Goal: Information Seeking & Learning: Learn about a topic

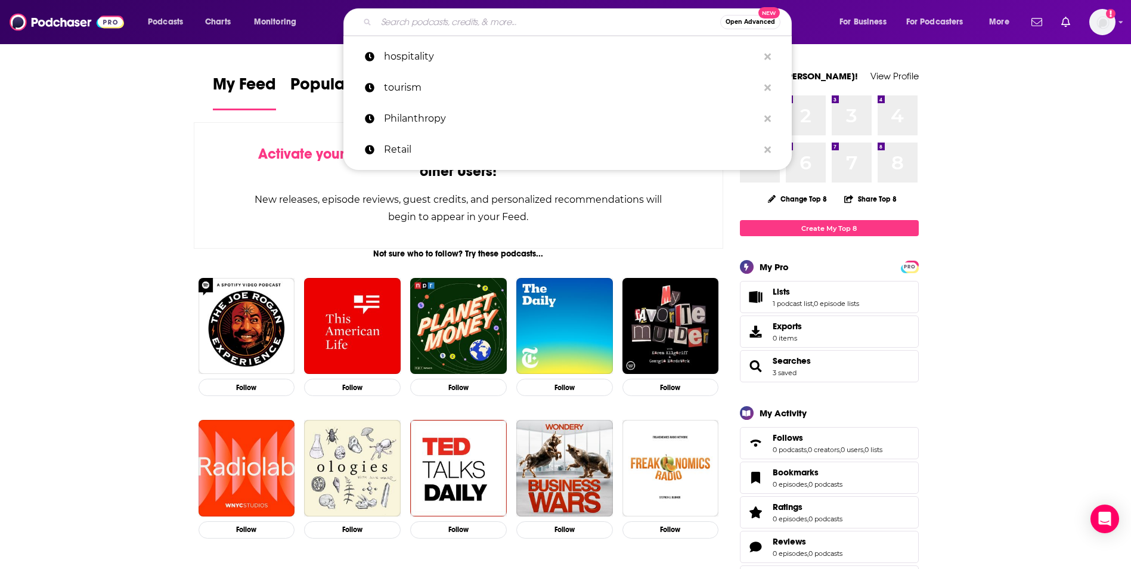
click at [386, 20] on input "Search podcasts, credits, & more..." at bounding box center [548, 22] width 344 height 19
click at [388, 22] on input "Search podcasts, credits, & more..." at bounding box center [548, 22] width 344 height 19
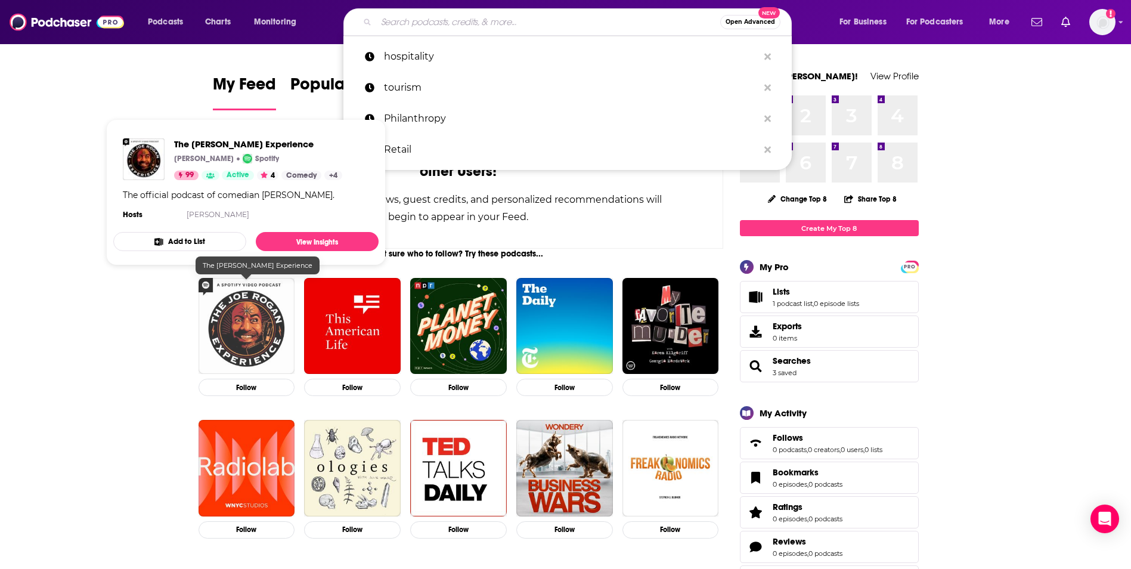
click at [255, 344] on img "The Joe Rogan Experience" at bounding box center [247, 326] width 97 height 97
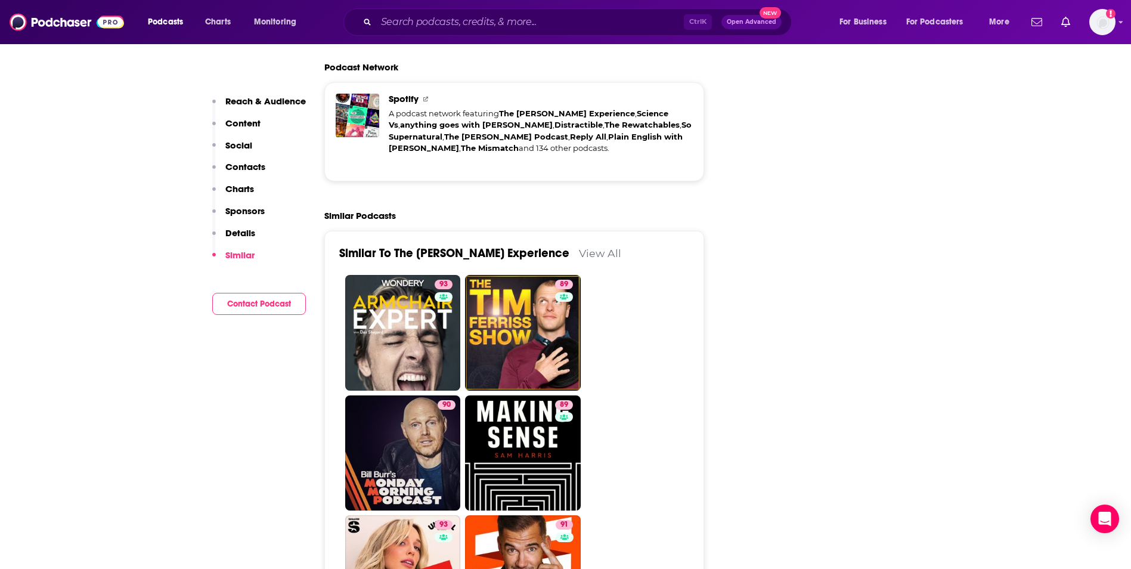
scroll to position [2585, 0]
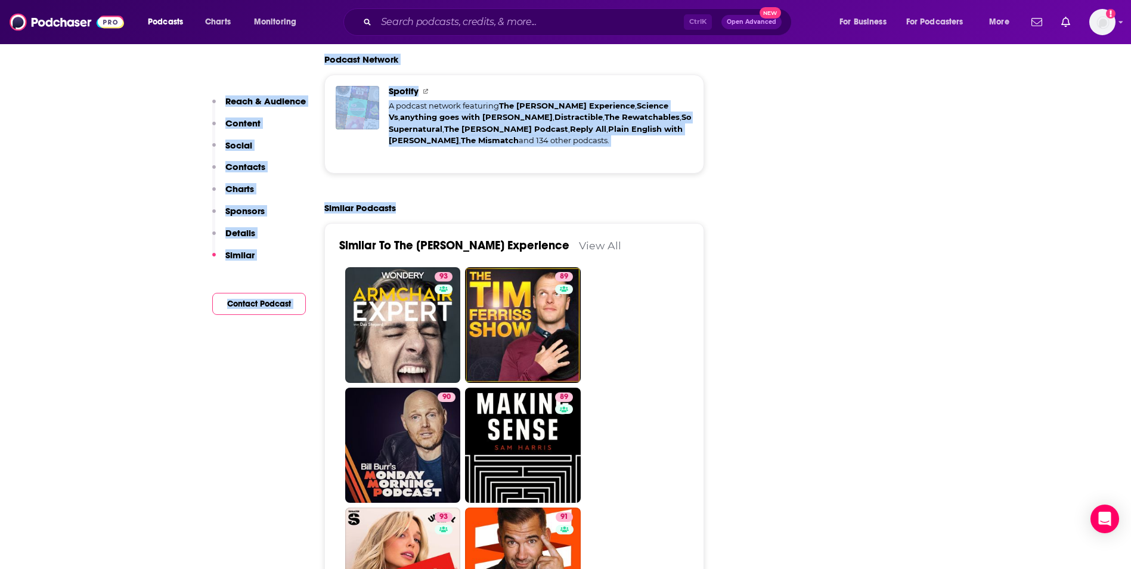
drag, startPoint x: 312, startPoint y: 122, endPoint x: 332, endPoint y: 156, distance: 39.0
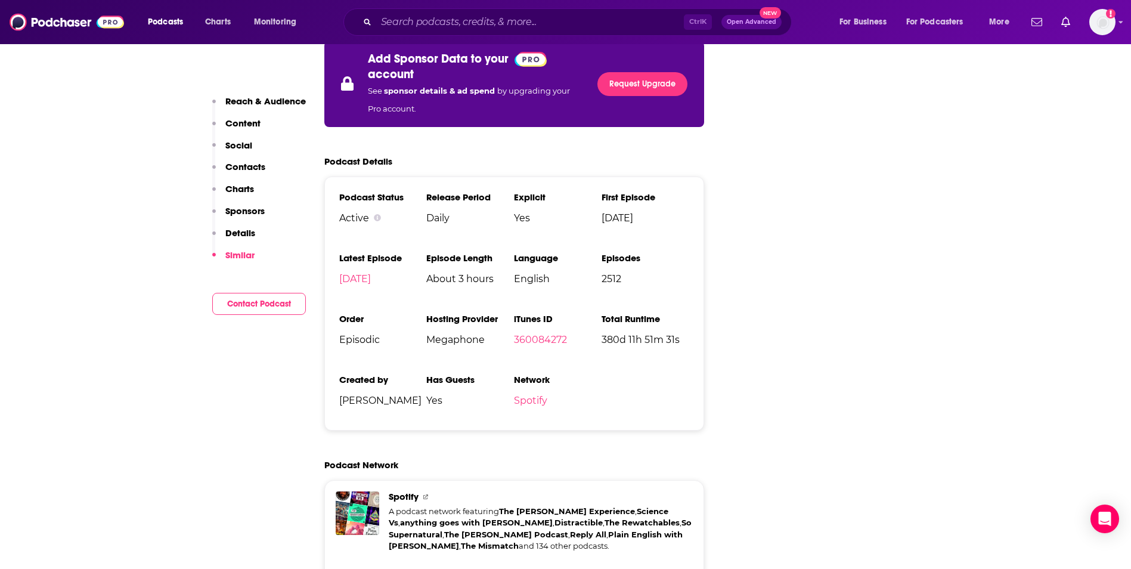
scroll to position [2156, 0]
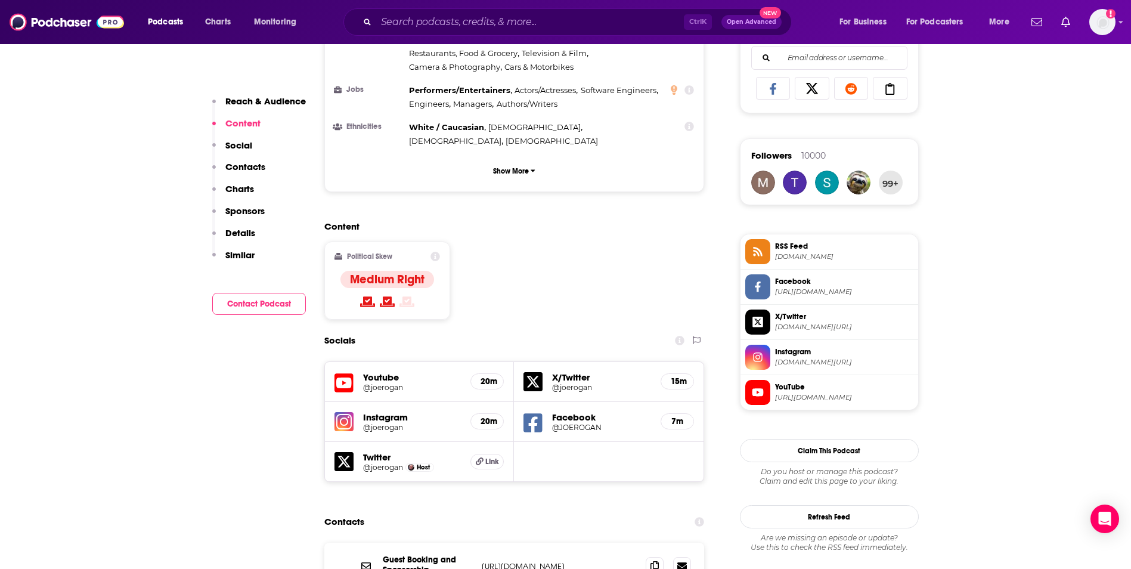
scroll to position [770, 0]
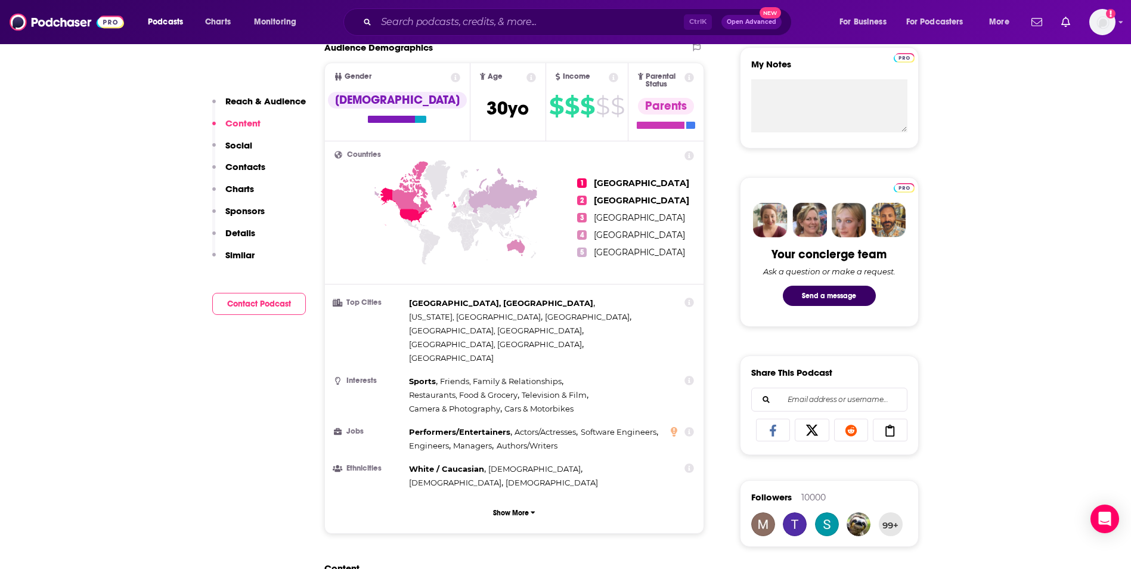
scroll to position [413, 0]
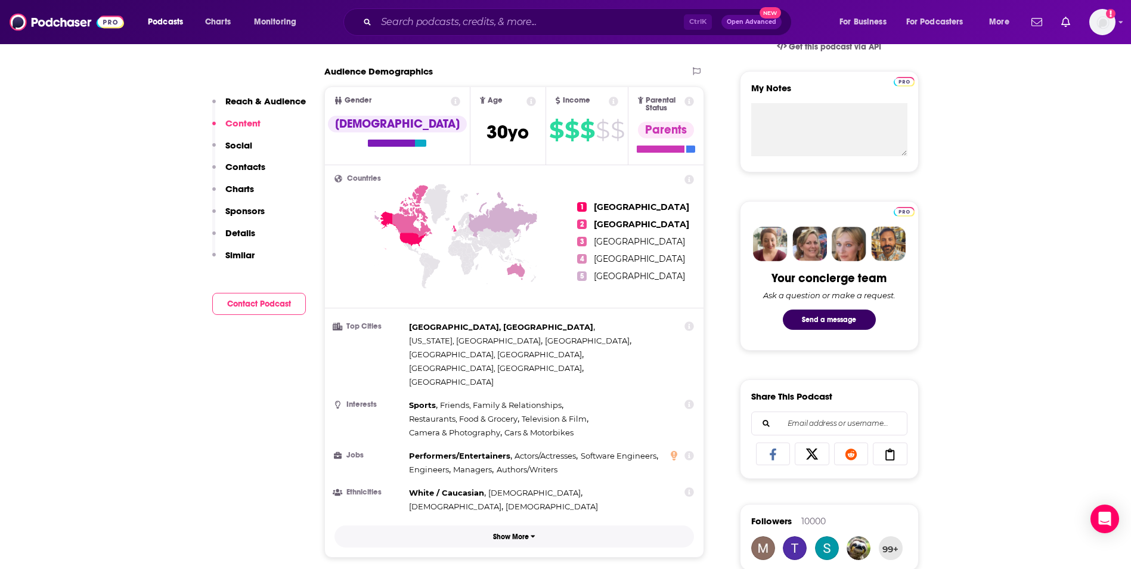
click at [525, 525] on button "Show More" at bounding box center [514, 536] width 360 height 22
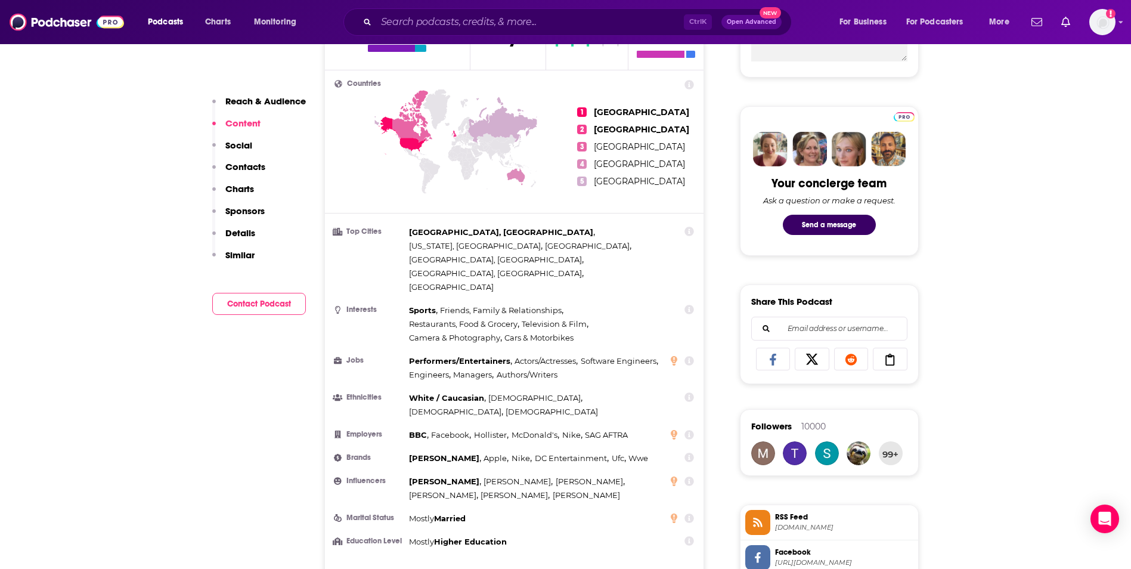
scroll to position [508, 0]
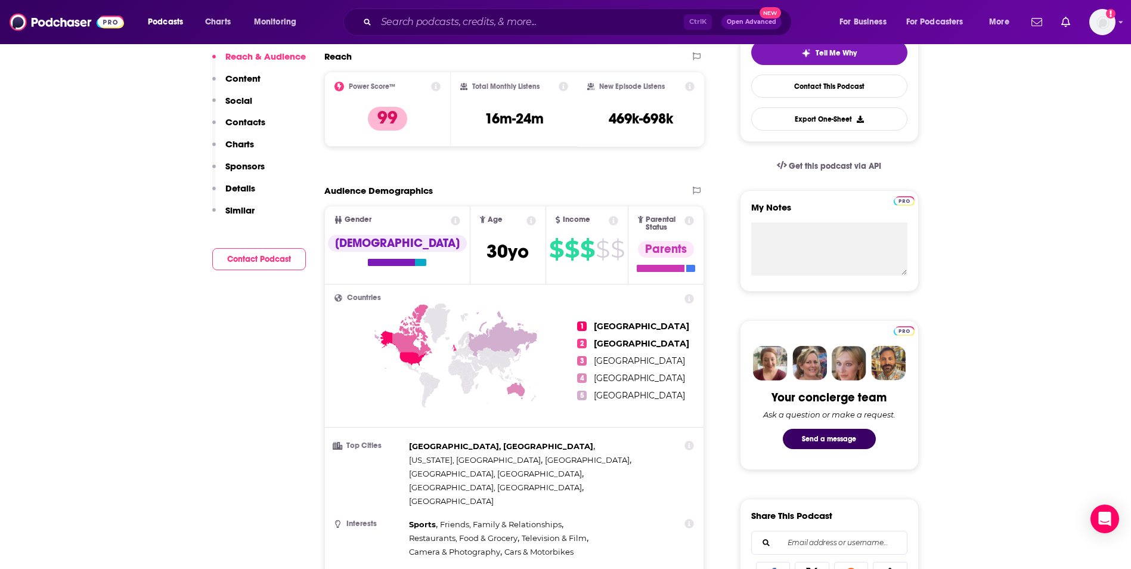
scroll to position [0, 0]
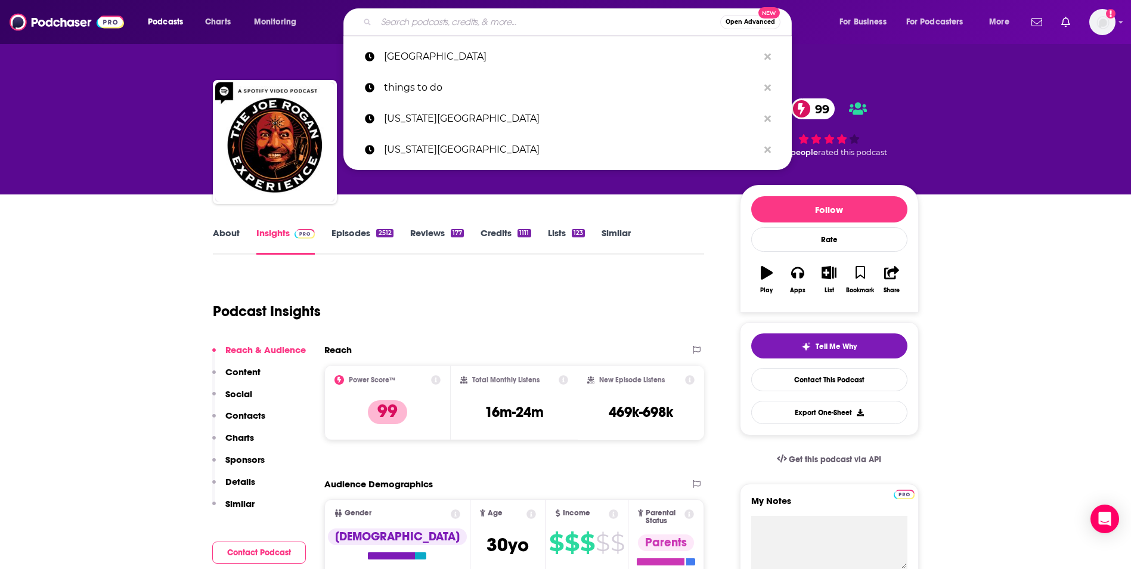
click at [525, 27] on input "Search podcasts, credits, & more..." at bounding box center [548, 22] width 344 height 19
click at [525, 27] on input "T" at bounding box center [548, 22] width 344 height 19
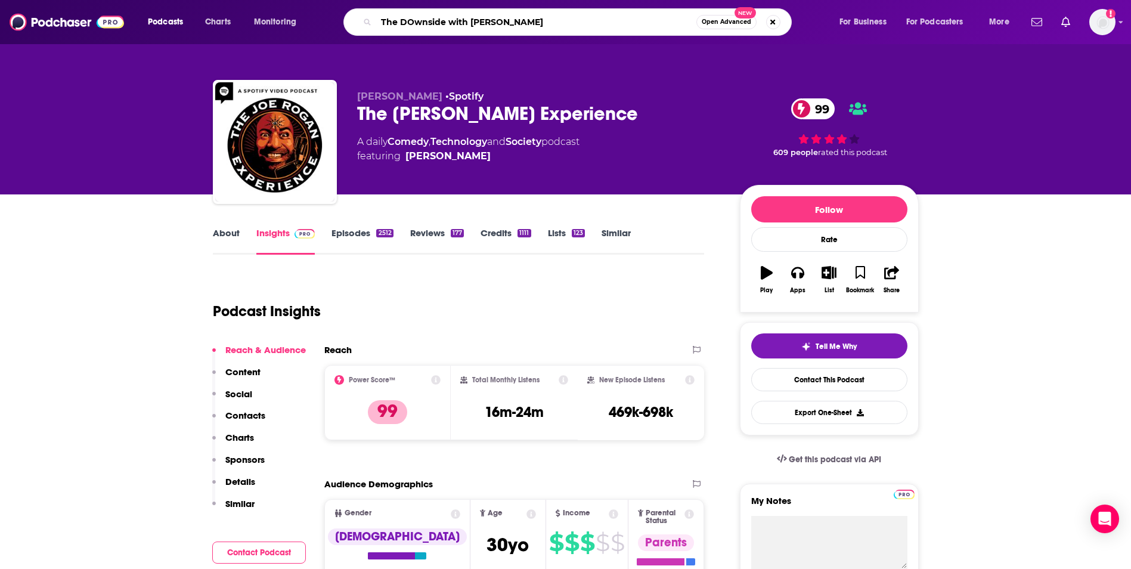
type input "The DOwnside with [PERSON_NAME] SOresi"
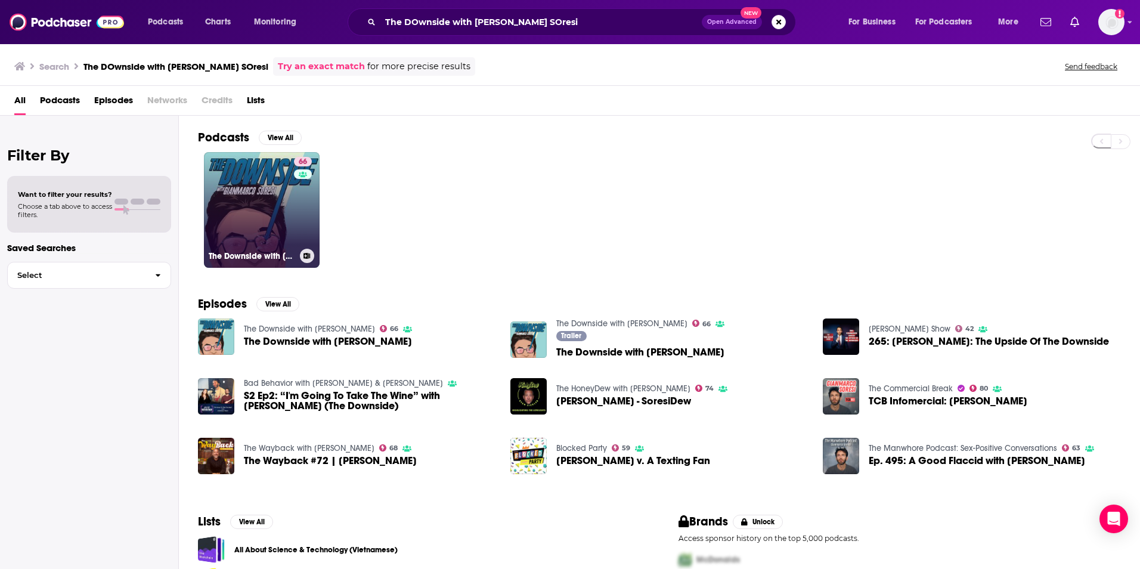
click at [303, 230] on div "66" at bounding box center [304, 203] width 21 height 92
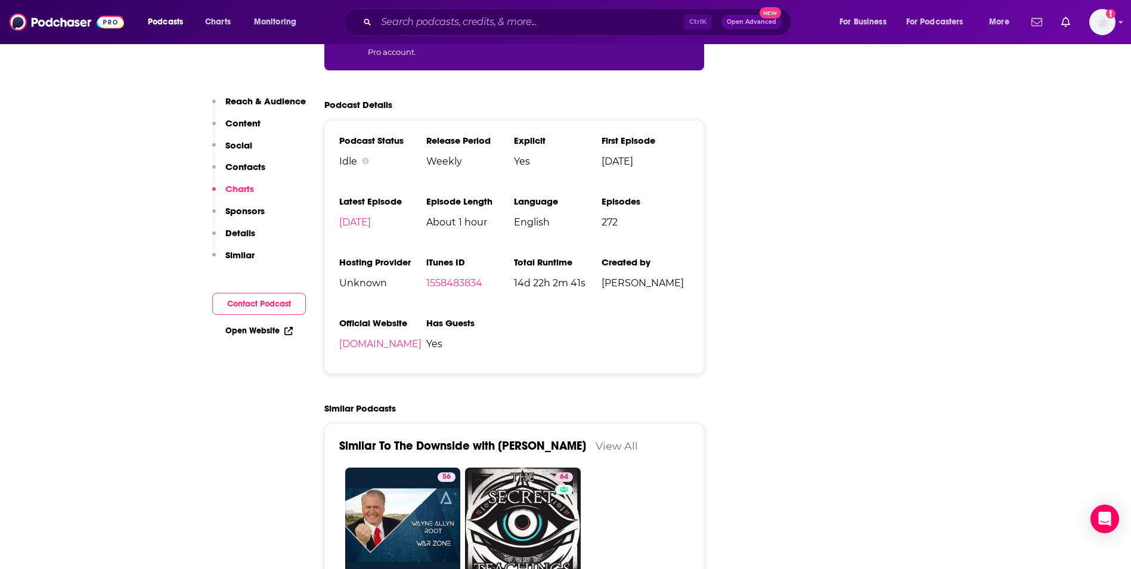
scroll to position [2055, 0]
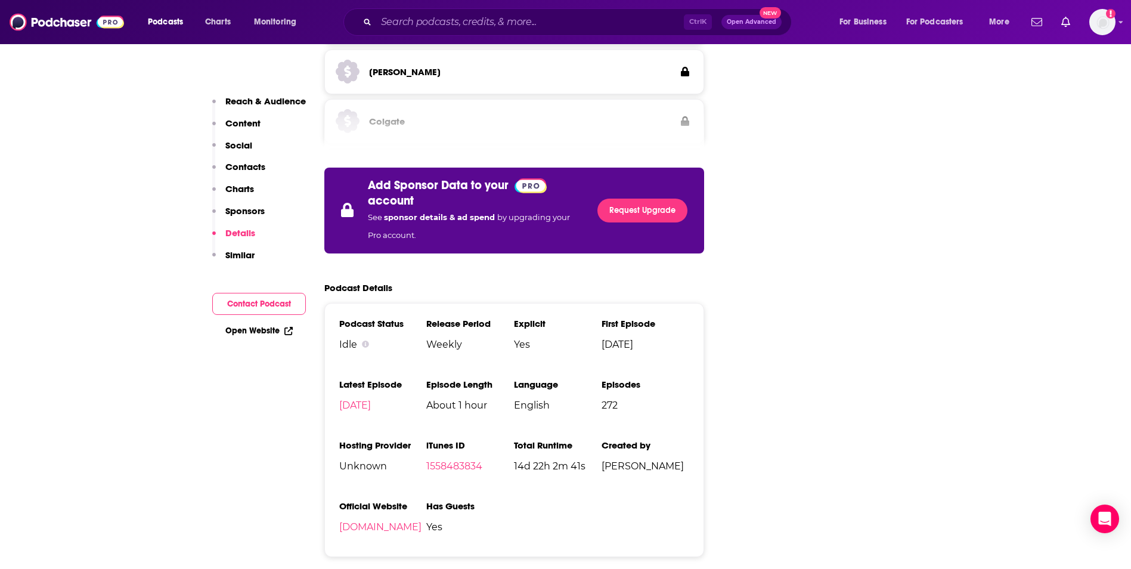
drag, startPoint x: 819, startPoint y: 290, endPoint x: 799, endPoint y: 283, distance: 20.9
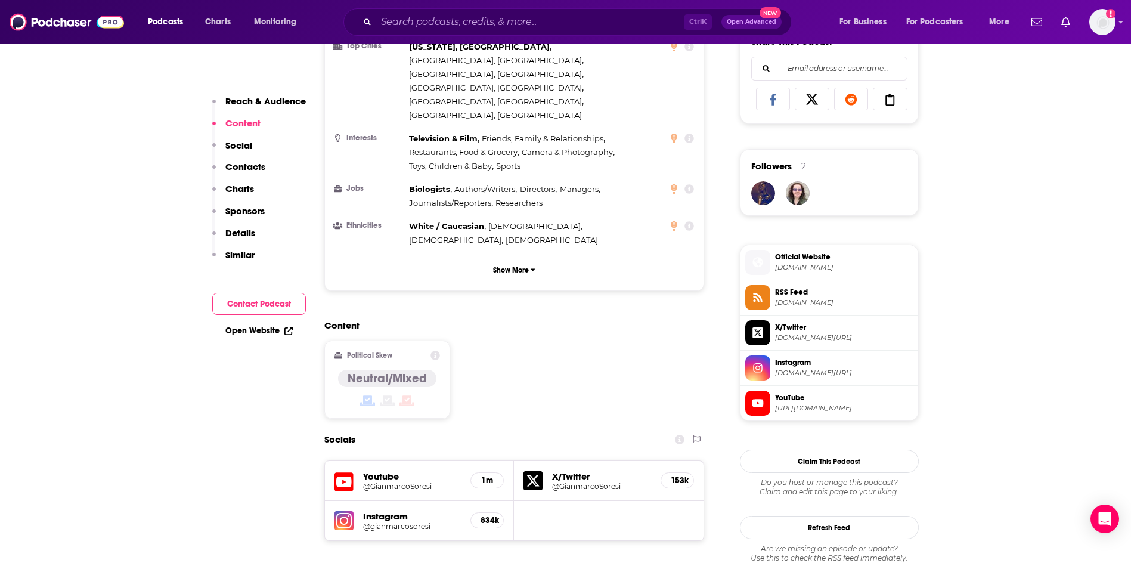
scroll to position [767, 0]
click at [662, 320] on div "Content Political Skew Neutral/Mixed" at bounding box center [514, 374] width 380 height 109
click at [512, 267] on p "Show More" at bounding box center [511, 271] width 36 height 8
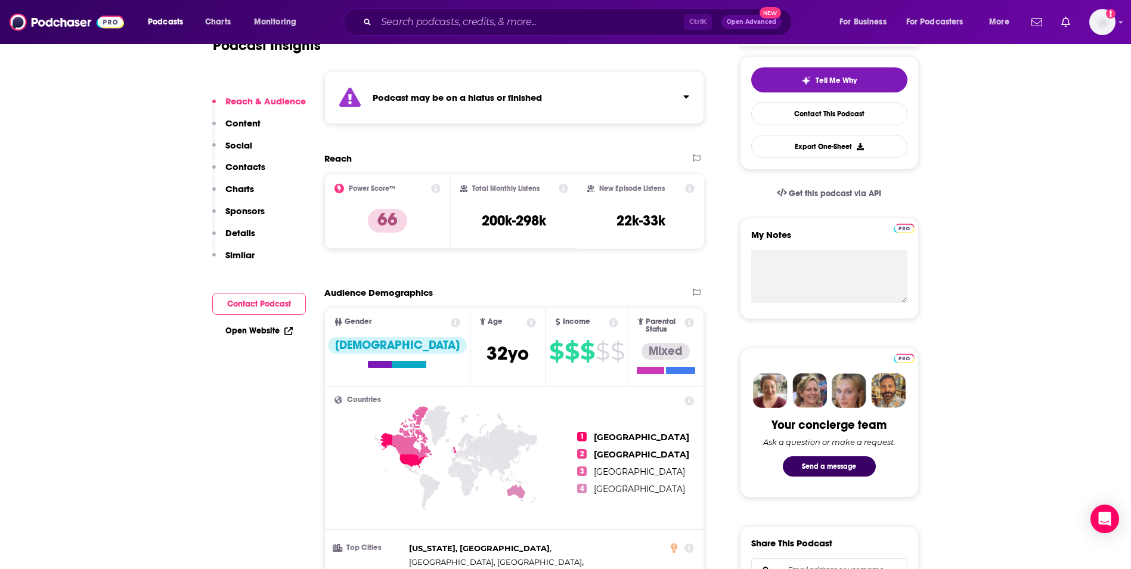
scroll to position [242, 0]
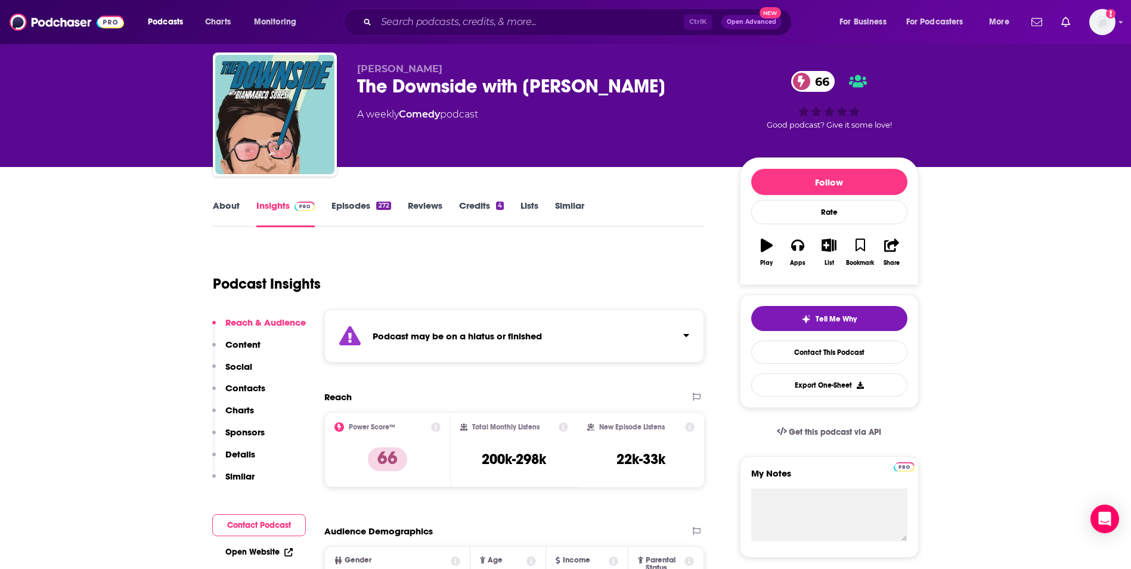
scroll to position [4, 0]
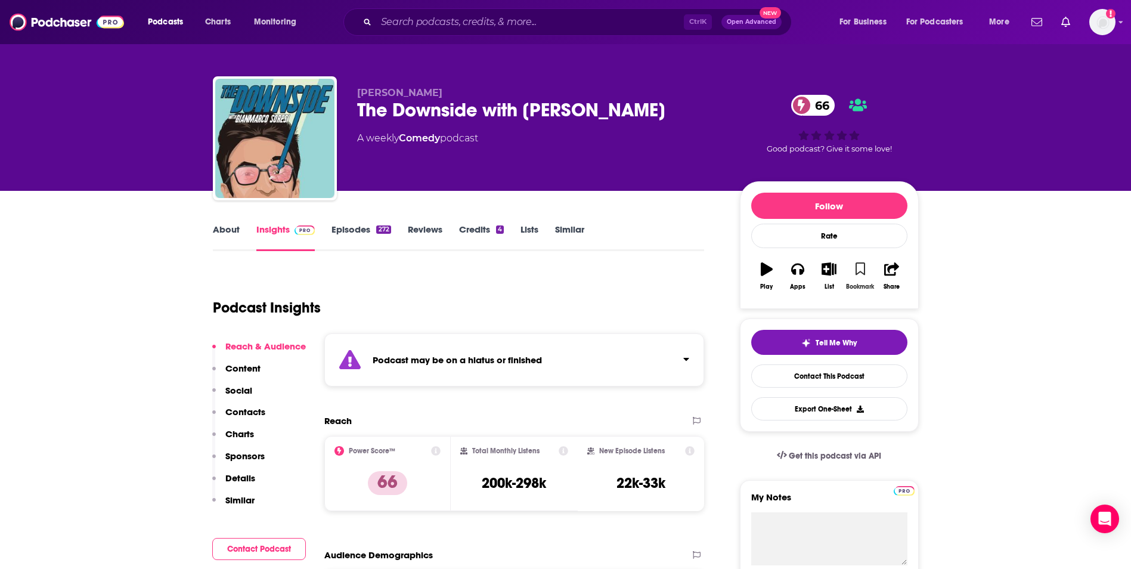
click at [859, 272] on icon "button" at bounding box center [861, 268] width 10 height 13
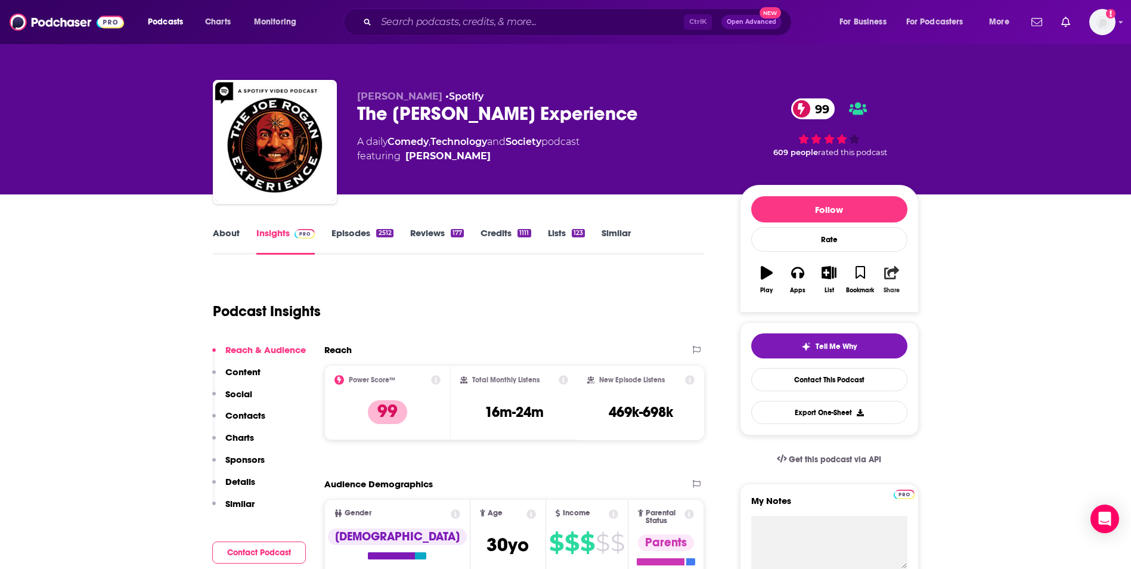
click at [881, 295] on button "Share" at bounding box center [891, 279] width 31 height 43
click at [394, 29] on input "Search podcasts, credits, & more..." at bounding box center [530, 22] width 308 height 19
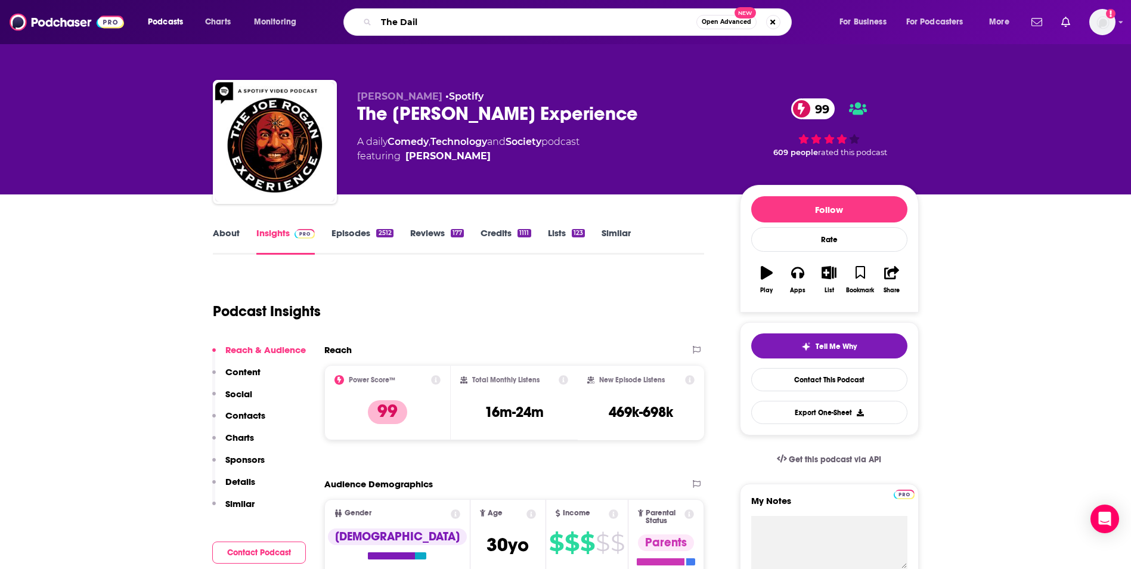
type input "The Daily"
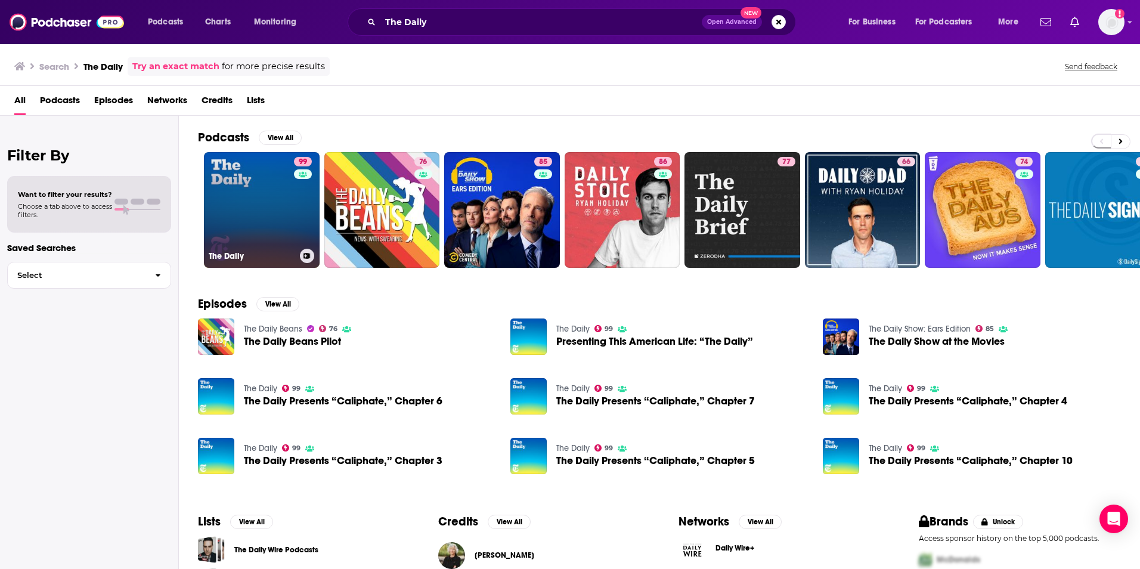
click at [302, 206] on div "99" at bounding box center [304, 203] width 21 height 92
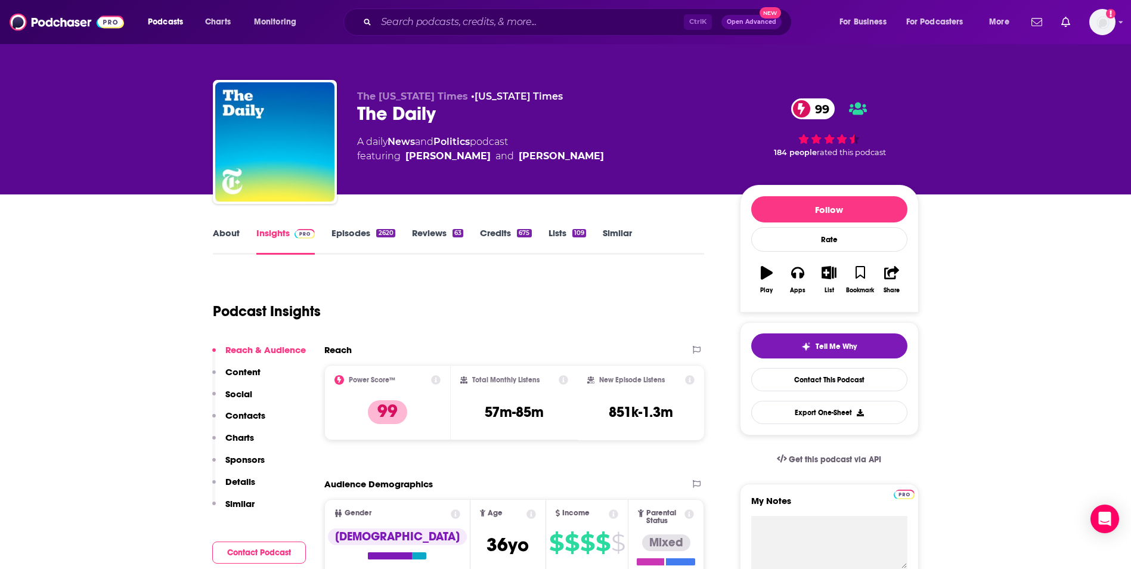
click at [192, 42] on div "Podcasts Charts Monitoring Ctrl K Open Advanced New For Business For Podcasters…" at bounding box center [565, 22] width 1131 height 44
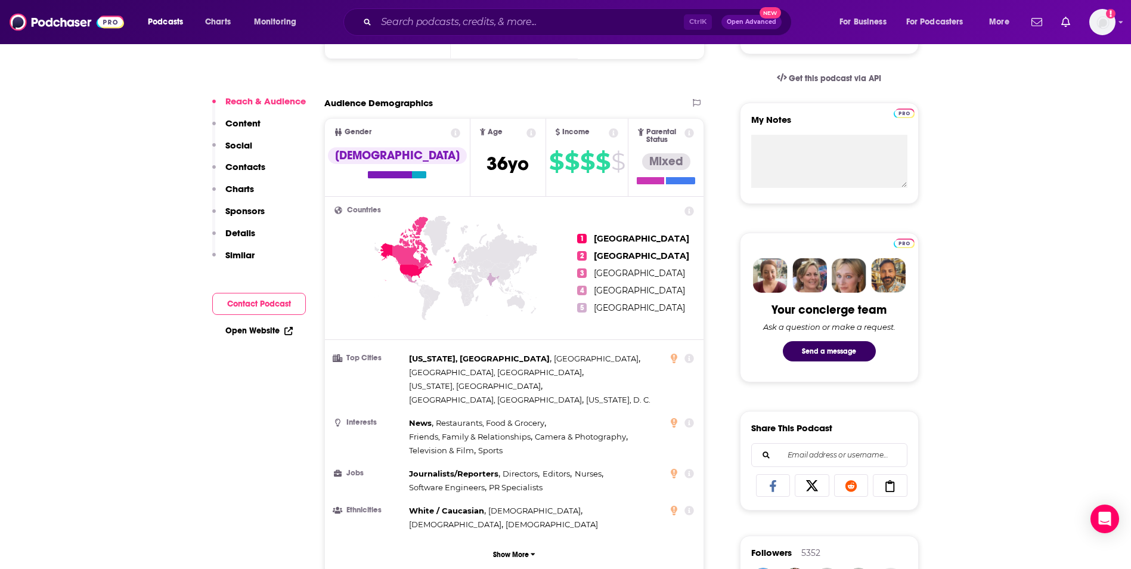
scroll to position [429, 0]
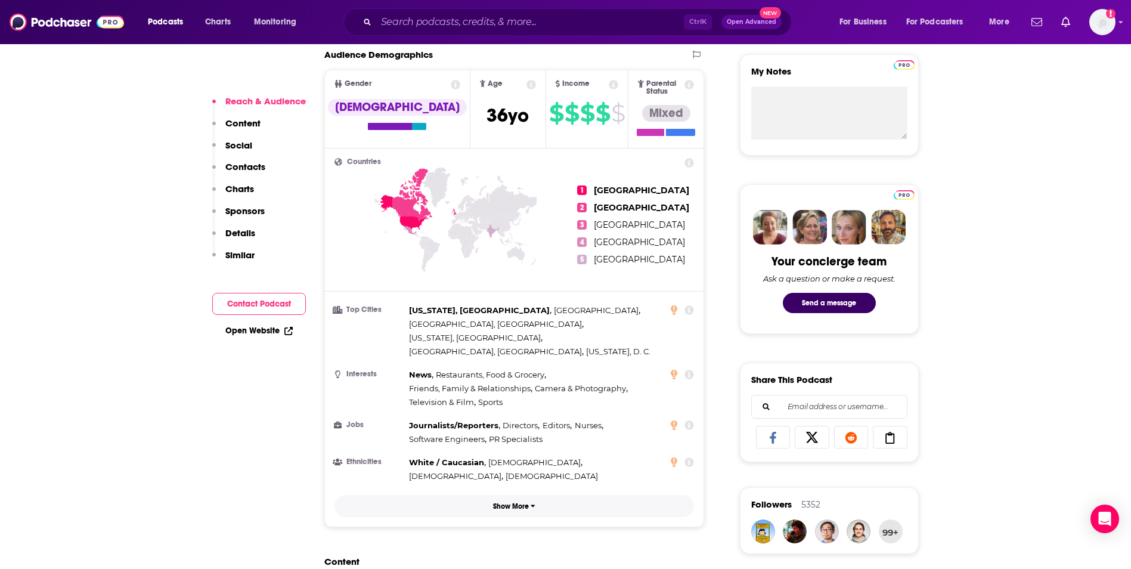
click at [512, 502] on p "Show More" at bounding box center [511, 506] width 36 height 8
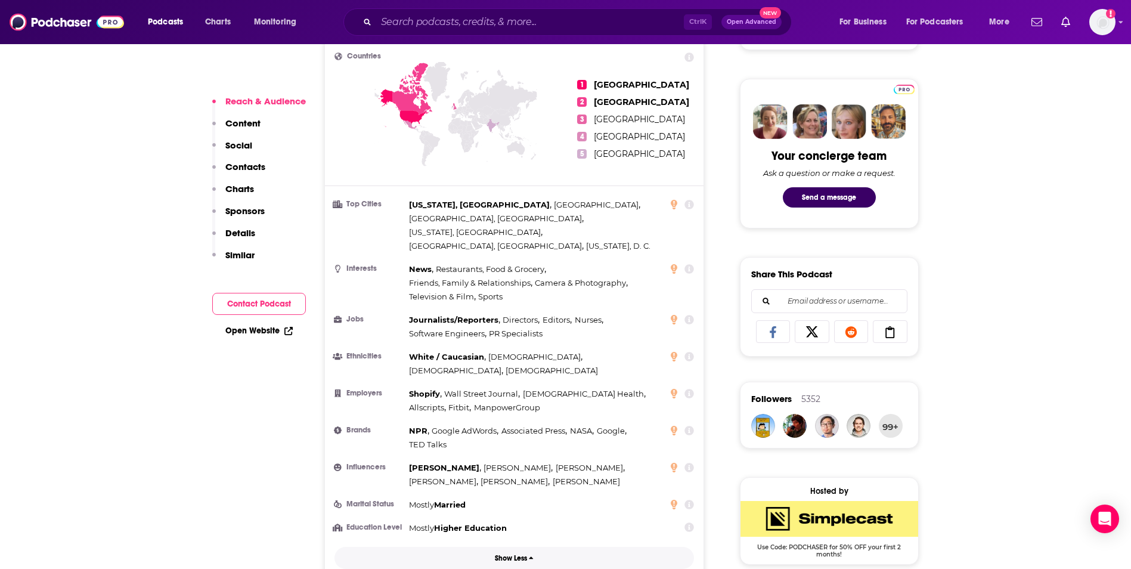
scroll to position [572, 0]
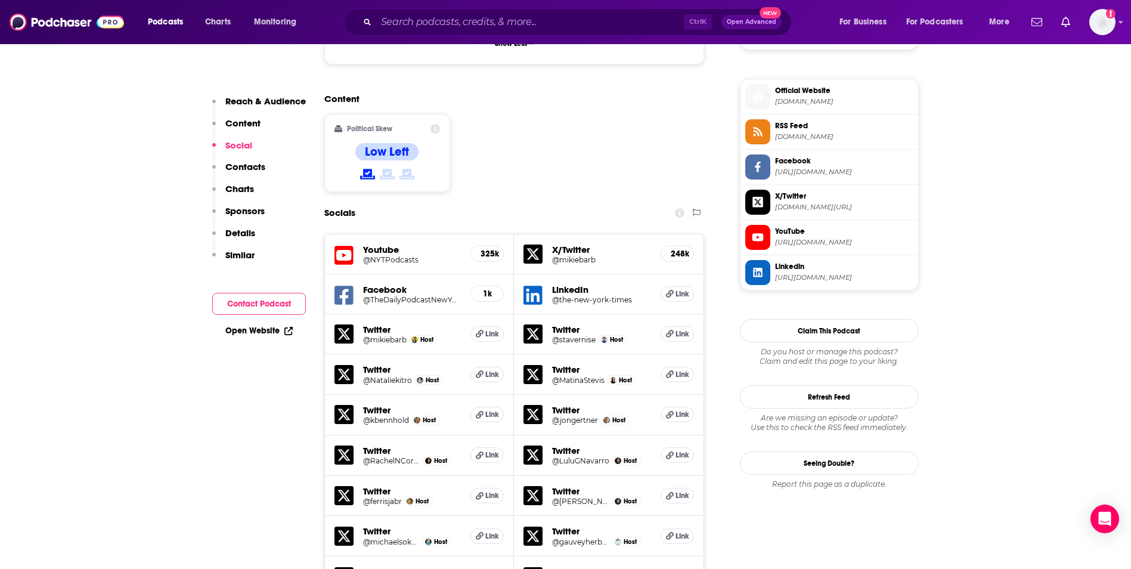
scroll to position [1026, 0]
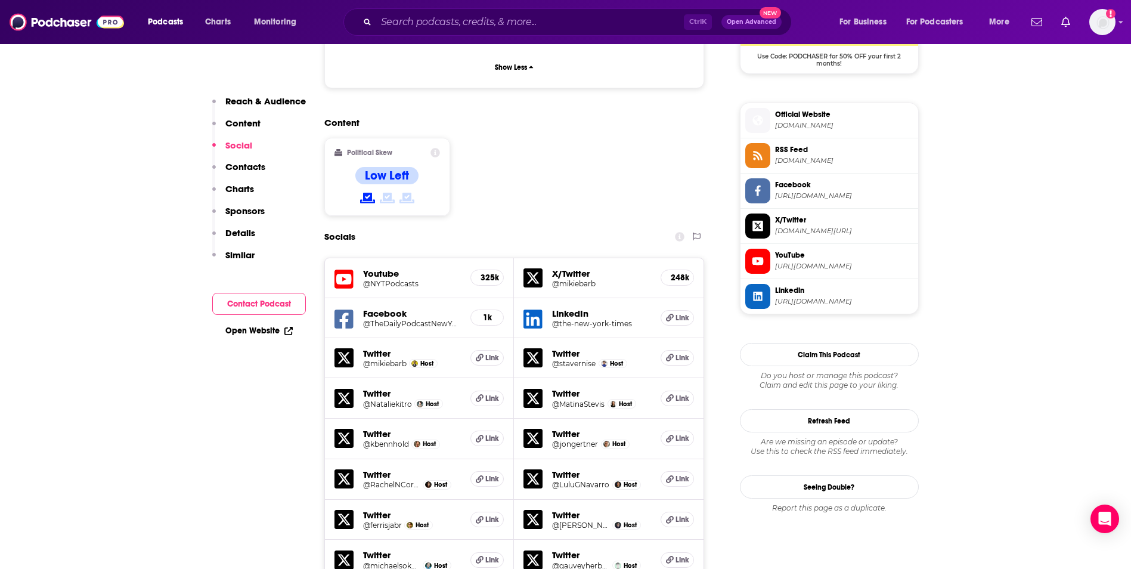
click at [658, 225] on div "Socials" at bounding box center [514, 236] width 380 height 23
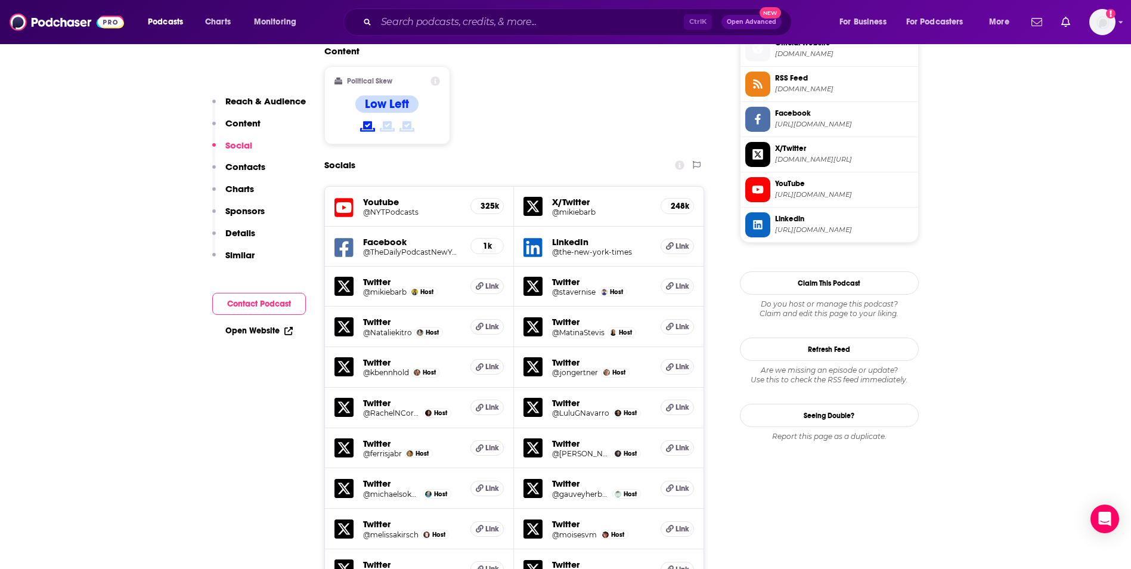
scroll to position [1121, 0]
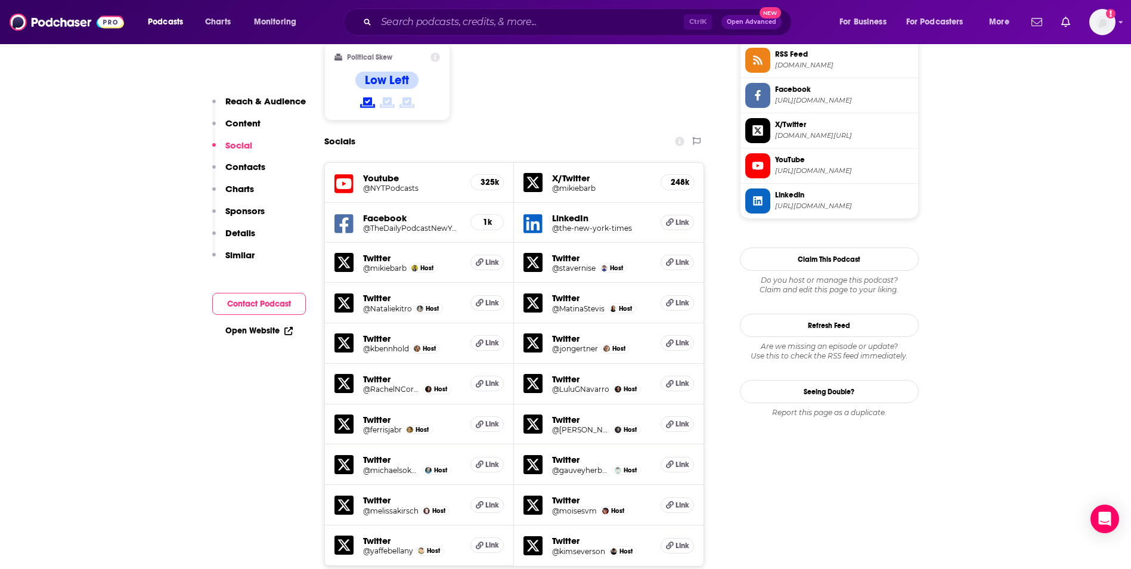
click at [334, 130] on h2 "Socials" at bounding box center [339, 141] width 31 height 23
drag, startPoint x: 278, startPoint y: 306, endPoint x: 649, endPoint y: 333, distance: 371.8
click at [278, 306] on button "Contact Podcast" at bounding box center [259, 304] width 94 height 22
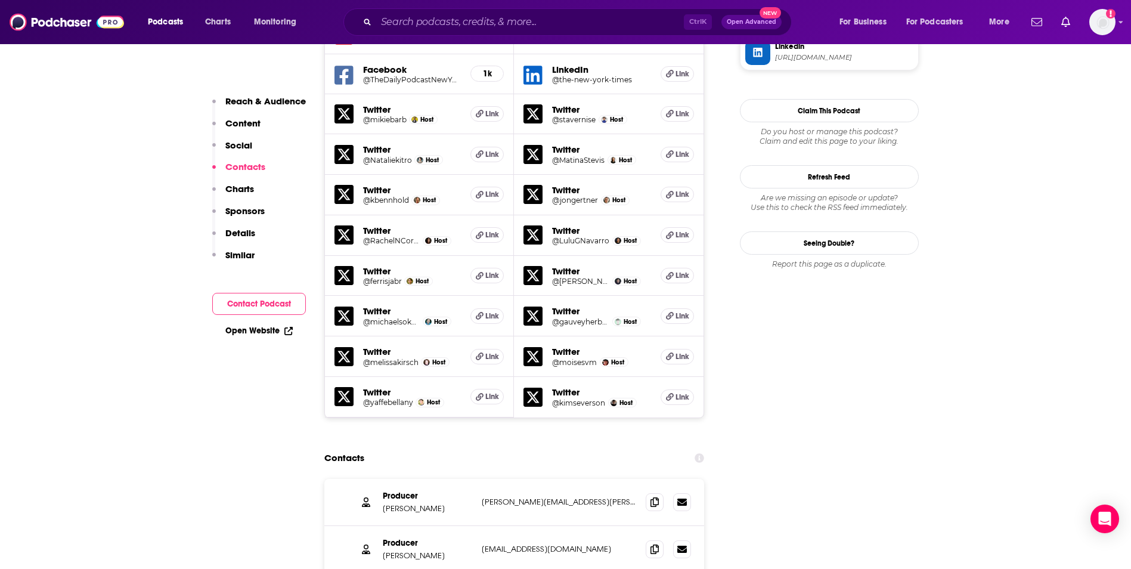
scroll to position [1503, 0]
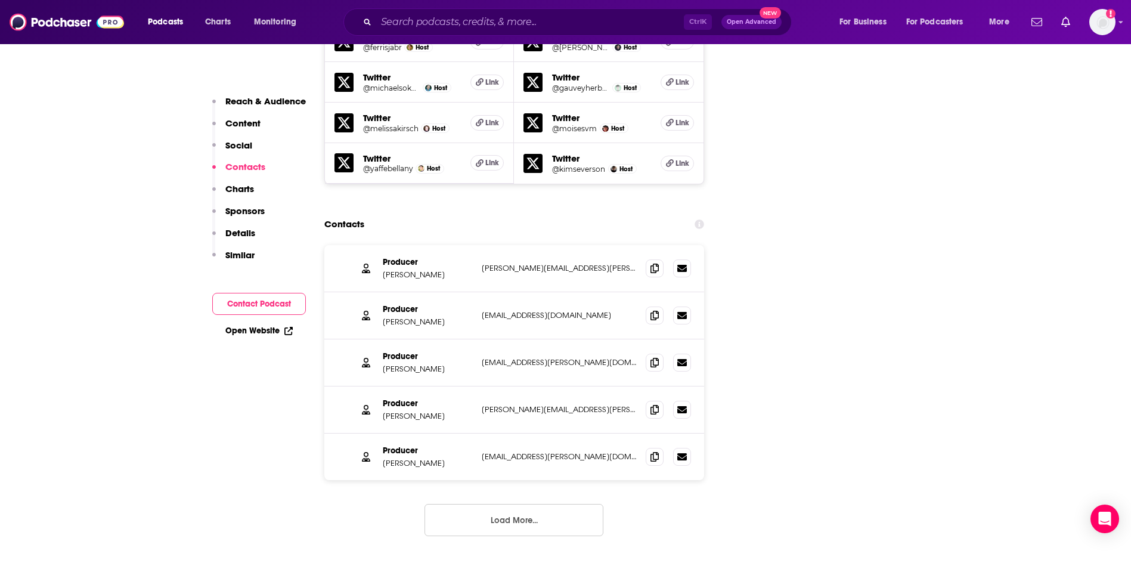
click at [273, 308] on button "Contact Podcast" at bounding box center [259, 304] width 94 height 22
click at [270, 302] on button "Contact Podcast" at bounding box center [259, 304] width 94 height 22
click at [224, 306] on button "Contact Podcast" at bounding box center [259, 304] width 94 height 22
click at [280, 298] on button "Contact Podcast" at bounding box center [259, 304] width 94 height 22
drag, startPoint x: 280, startPoint y: 298, endPoint x: 242, endPoint y: 305, distance: 38.7
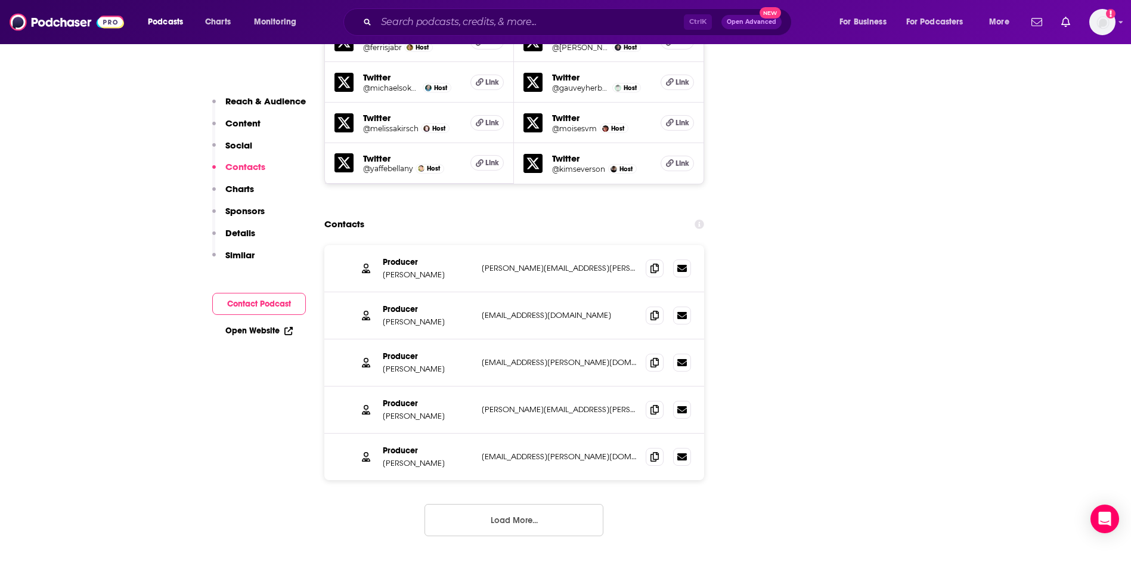
click at [242, 305] on button "Contact Podcast" at bounding box center [259, 304] width 94 height 22
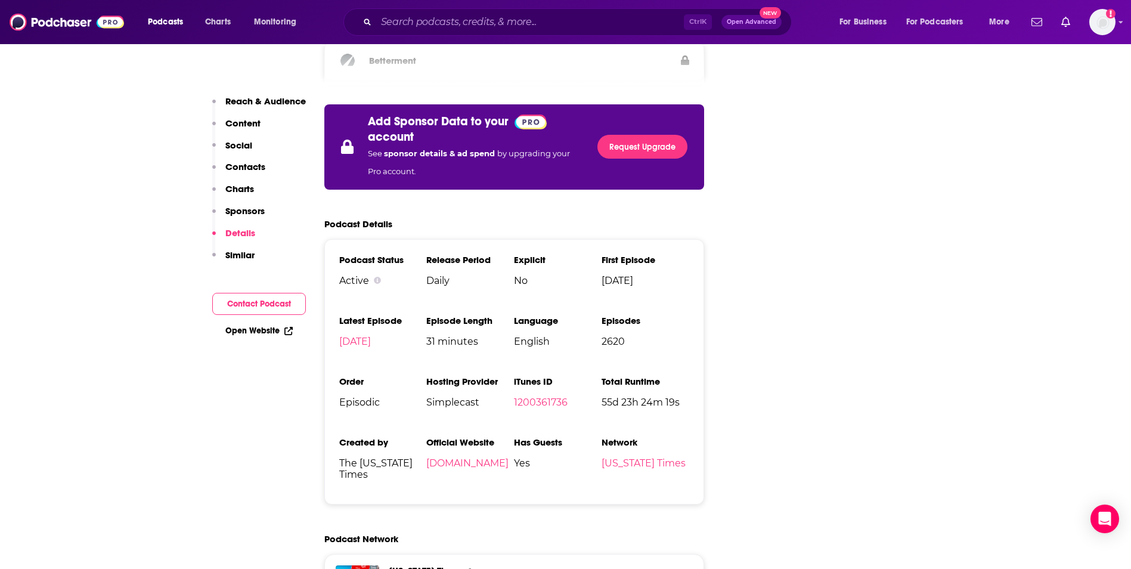
scroll to position [2600, 0]
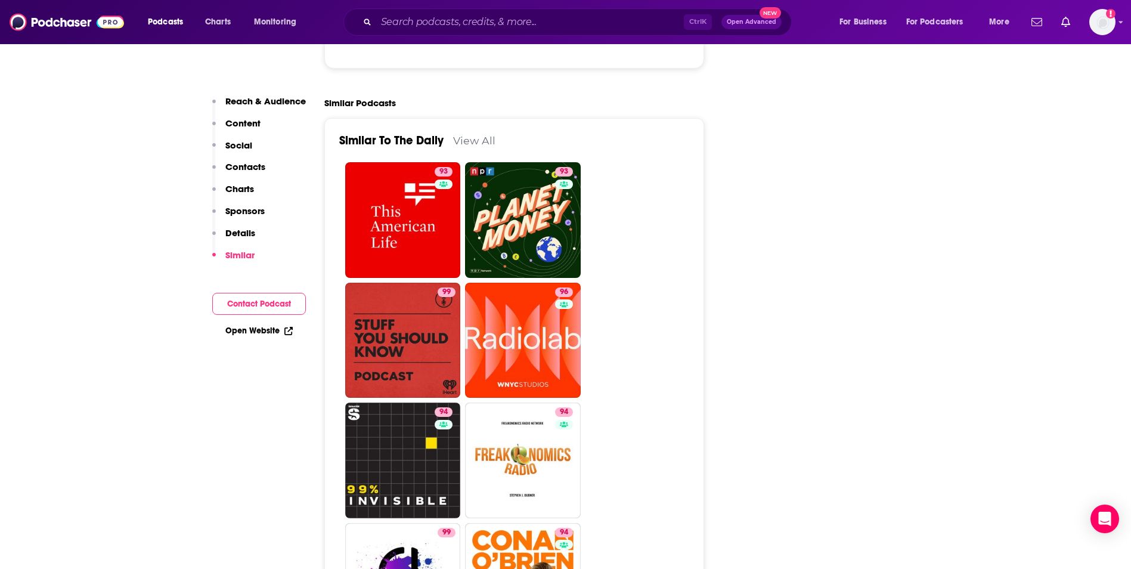
scroll to position [3197, 0]
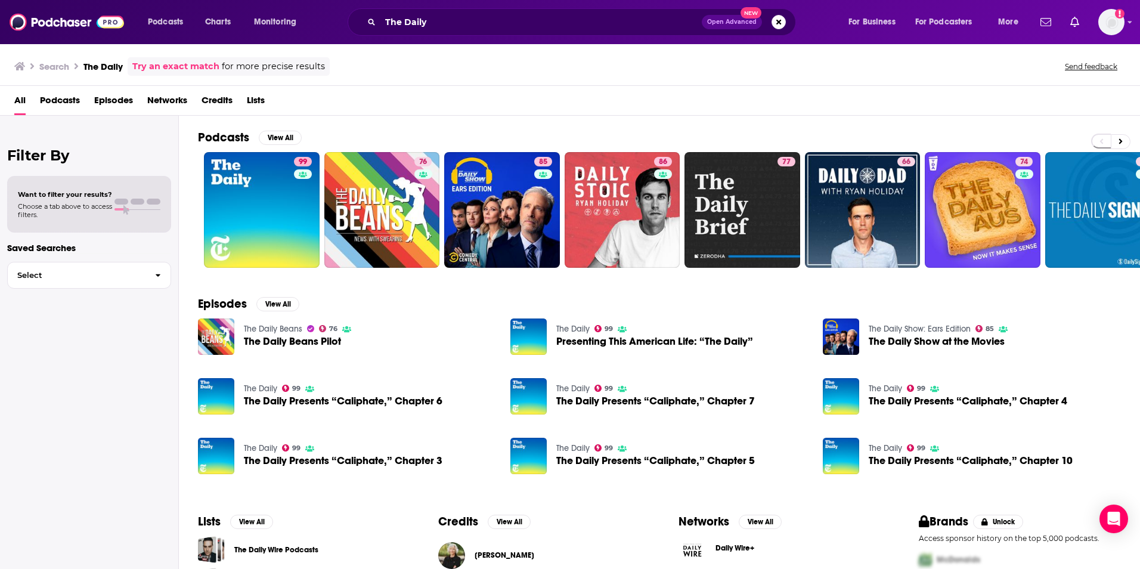
click at [107, 524] on div "Filter By Want to filter your results? Choose a tab above to access filters. Sa…" at bounding box center [89, 400] width 179 height 569
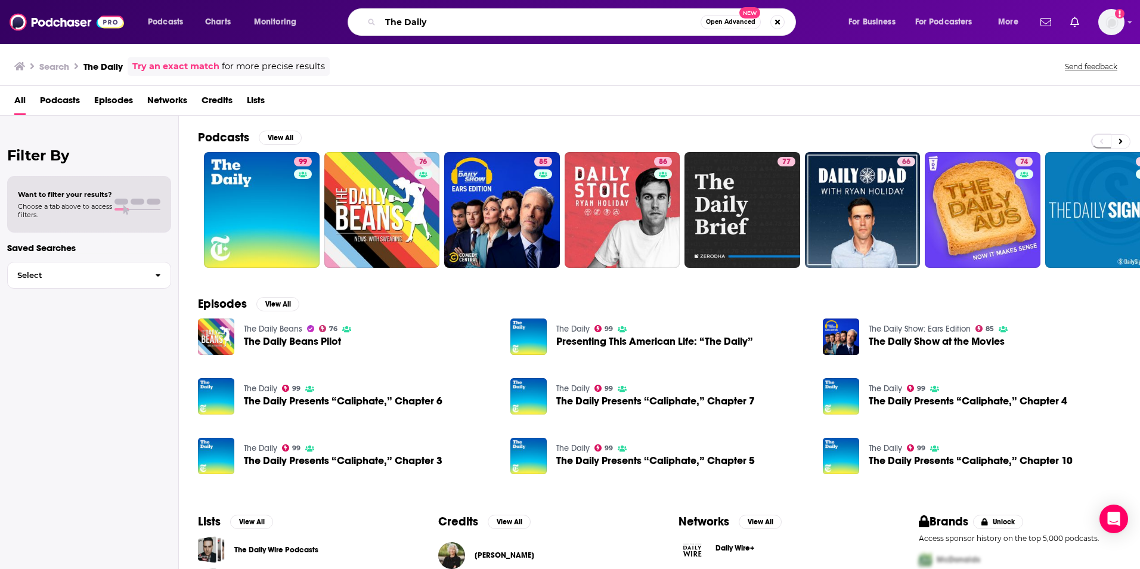
click at [425, 20] on input "The Daily" at bounding box center [540, 22] width 320 height 19
drag, startPoint x: 428, startPoint y: 24, endPoint x: 357, endPoint y: 26, distance: 71.6
click at [357, 26] on div "The Daily Open Advanced New" at bounding box center [572, 21] width 448 height 27
click at [543, 21] on input "Bloomberg" at bounding box center [540, 22] width 320 height 19
type input "Bloomberg"
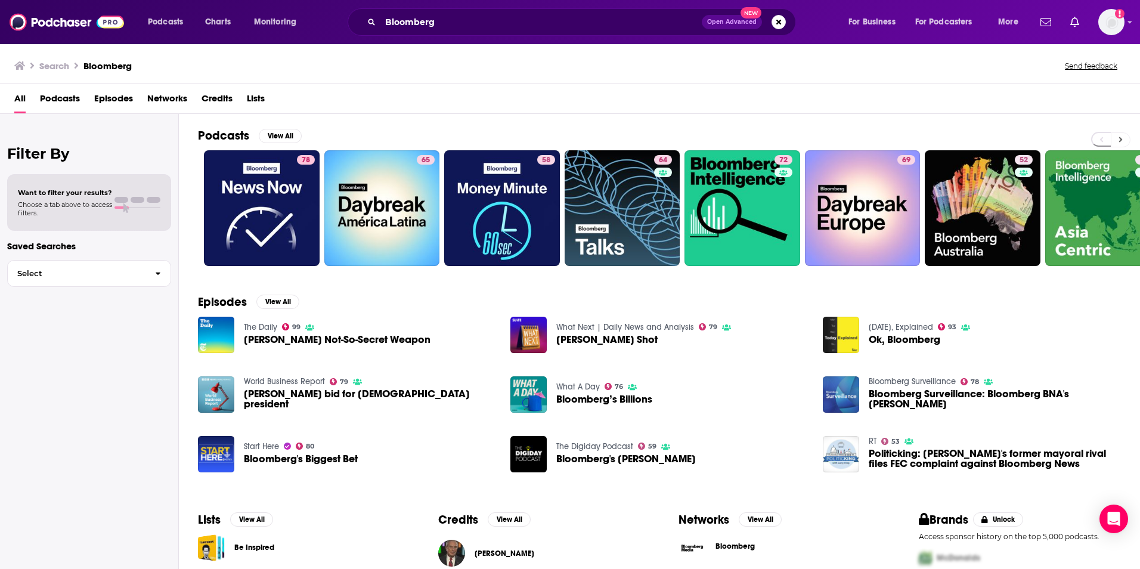
click at [1119, 140] on icon at bounding box center [1121, 139] width 4 height 8
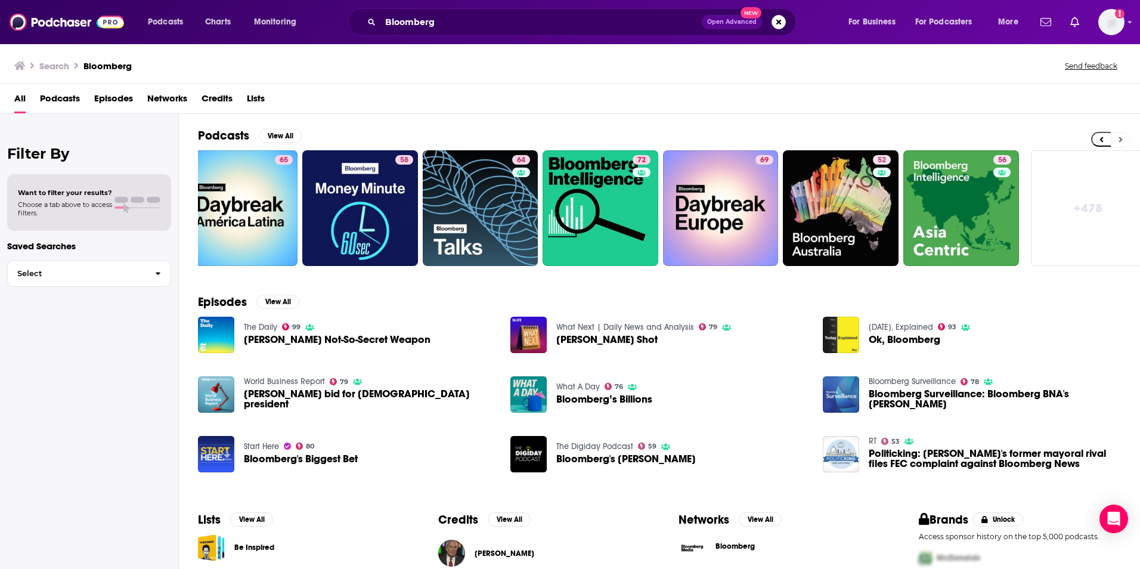
scroll to position [0, 153]
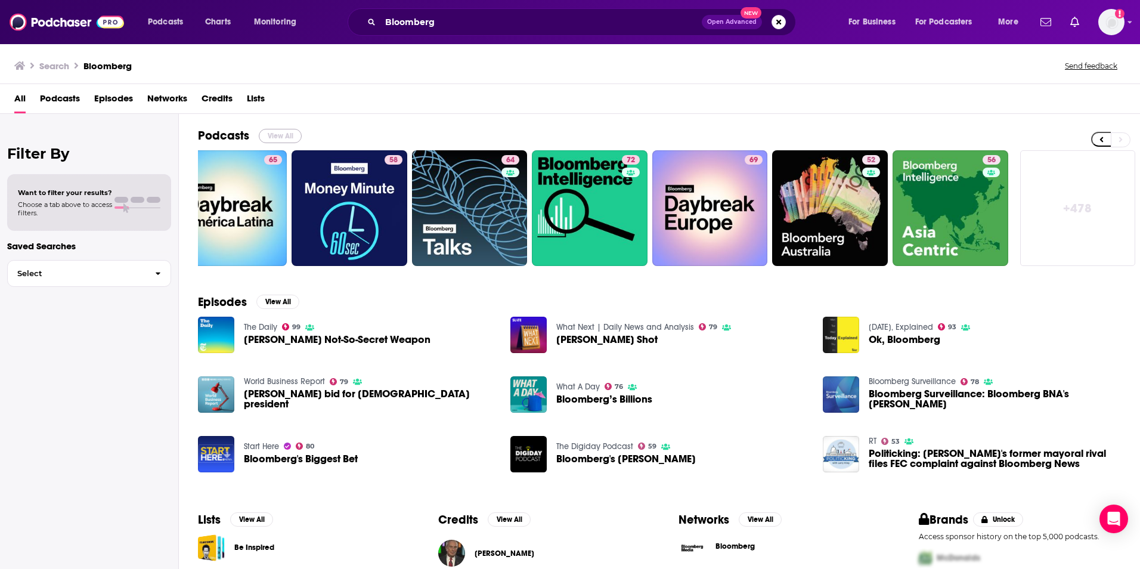
click at [283, 135] on button "View All" at bounding box center [280, 136] width 43 height 14
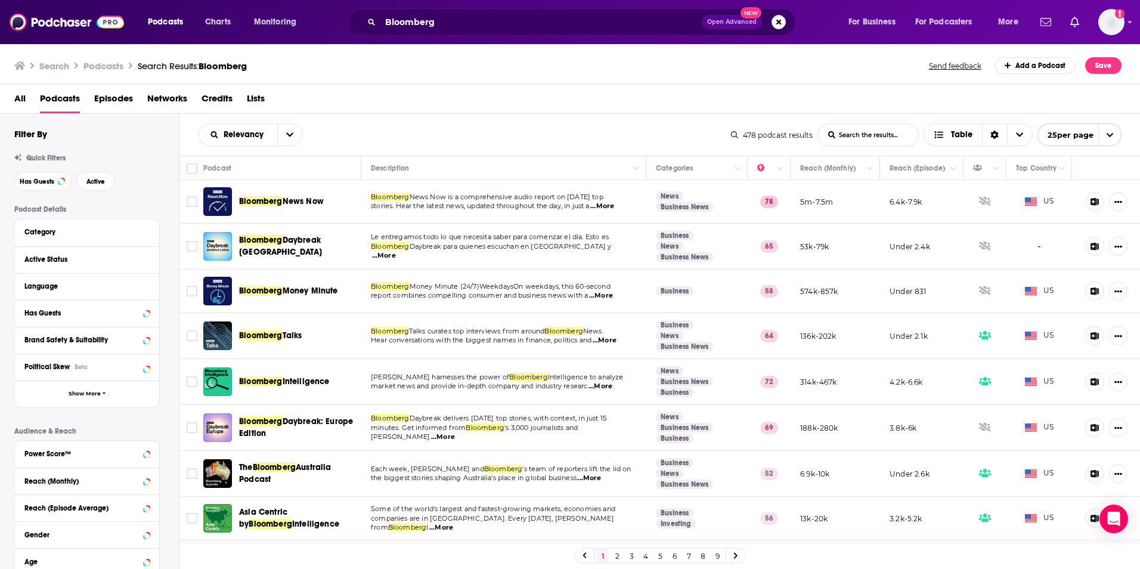
click at [510, 131] on div "Relevancy List Search Input Search the results... Table" at bounding box center [465, 134] width 532 height 23
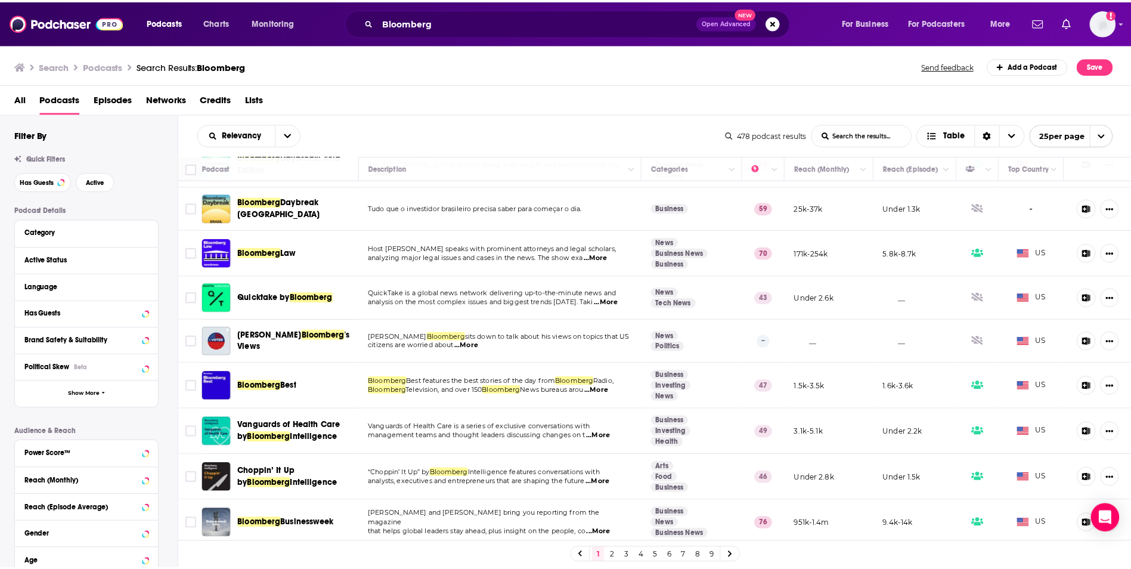
scroll to position [763, 0]
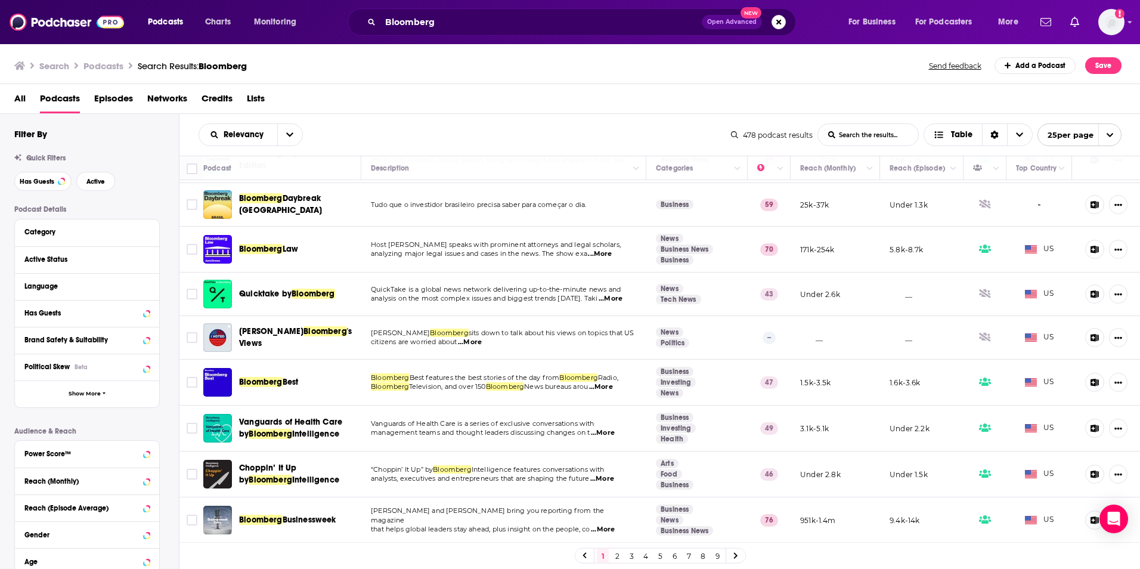
click at [611, 482] on span "...More" at bounding box center [602, 479] width 24 height 10
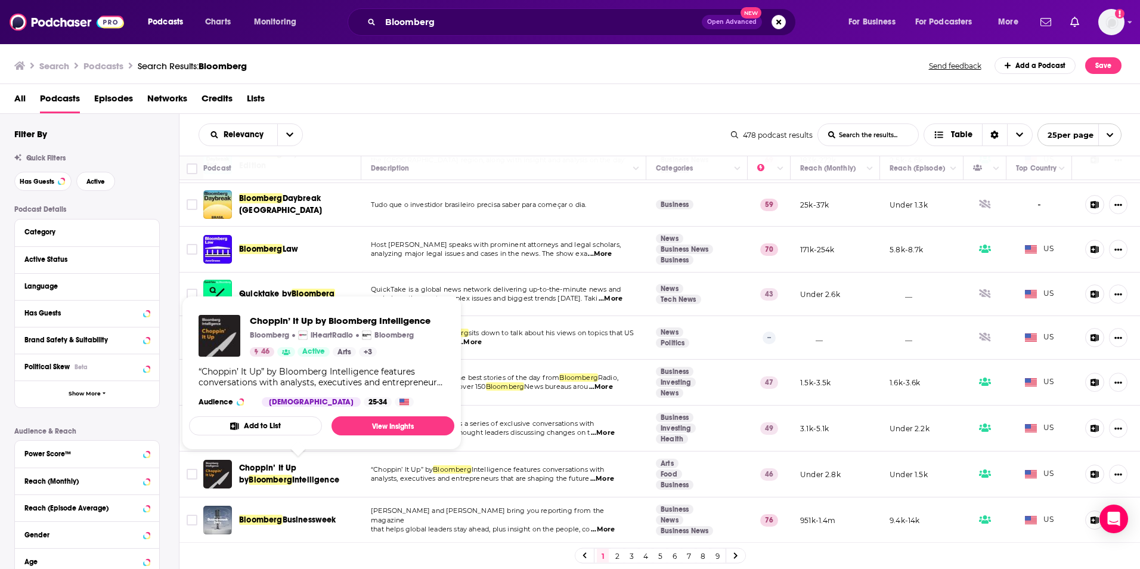
click at [283, 468] on span "Choppin’ It Up by" at bounding box center [267, 474] width 57 height 22
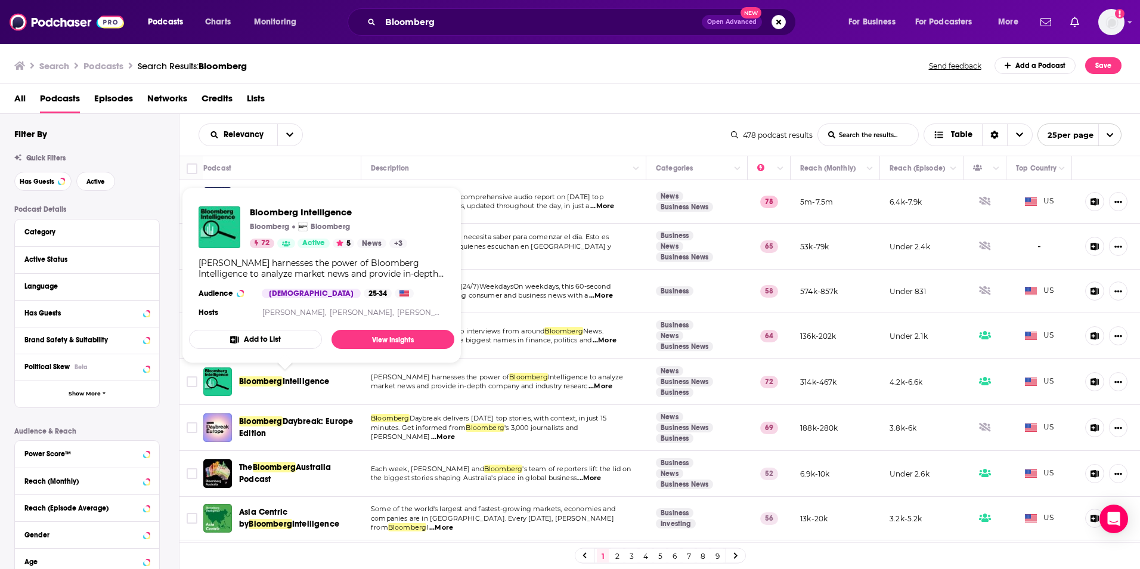
click at [300, 384] on span "Intelligence" at bounding box center [306, 381] width 47 height 10
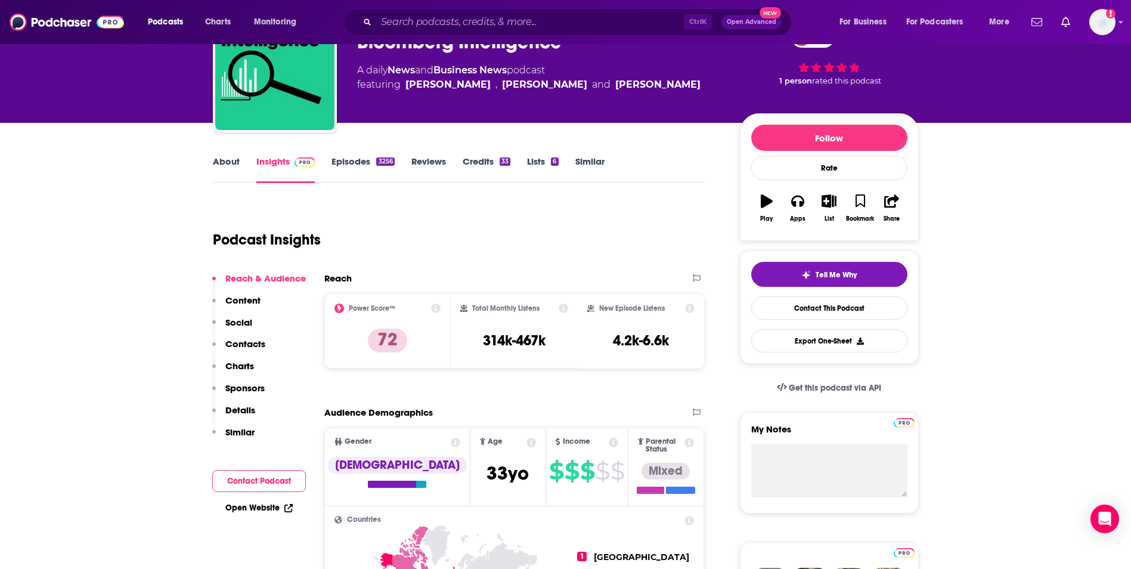
scroll to position [48, 0]
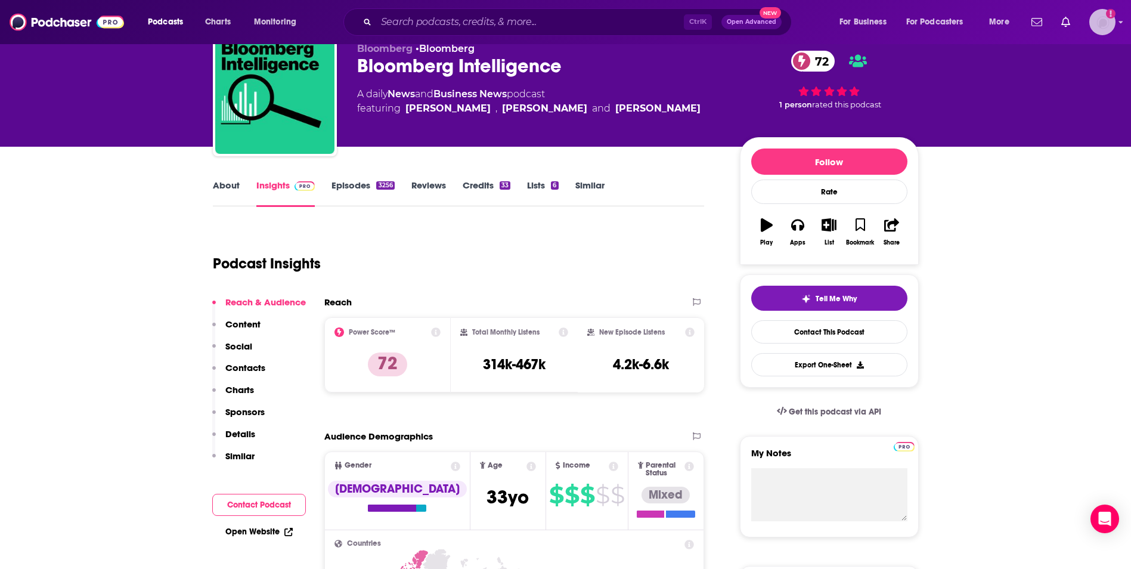
click at [1099, 21] on img "Logged in as AlexMerceron" at bounding box center [1102, 22] width 26 height 26
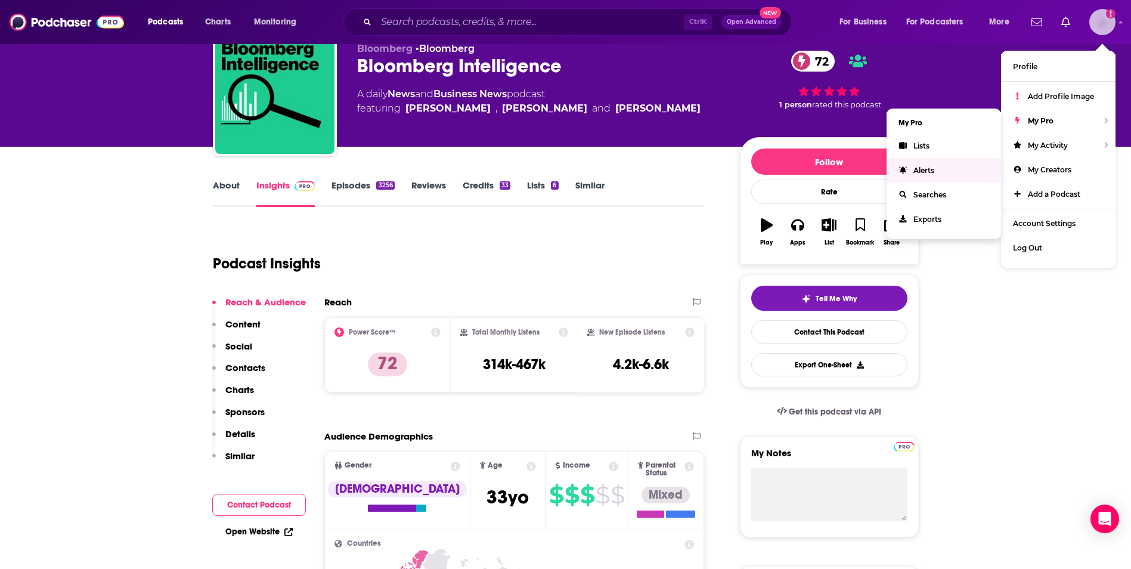
drag, startPoint x: 925, startPoint y: 166, endPoint x: 928, endPoint y: 161, distance: 6.4
click at [927, 163] on link "Alerts" at bounding box center [944, 170] width 114 height 24
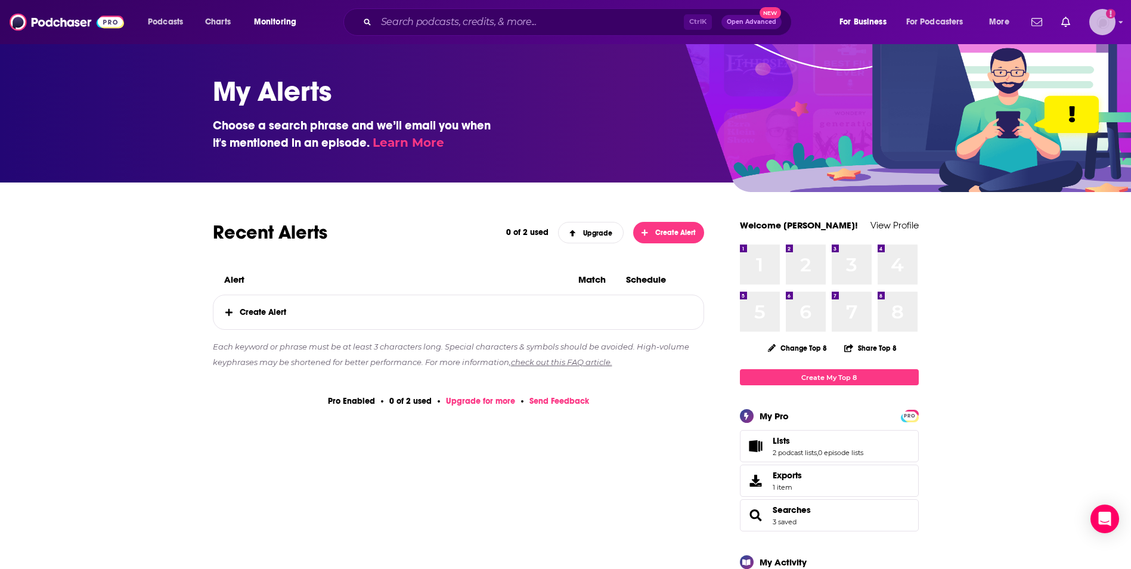
click at [1105, 15] on img "Logged in as AlexMerceron" at bounding box center [1102, 22] width 26 height 26
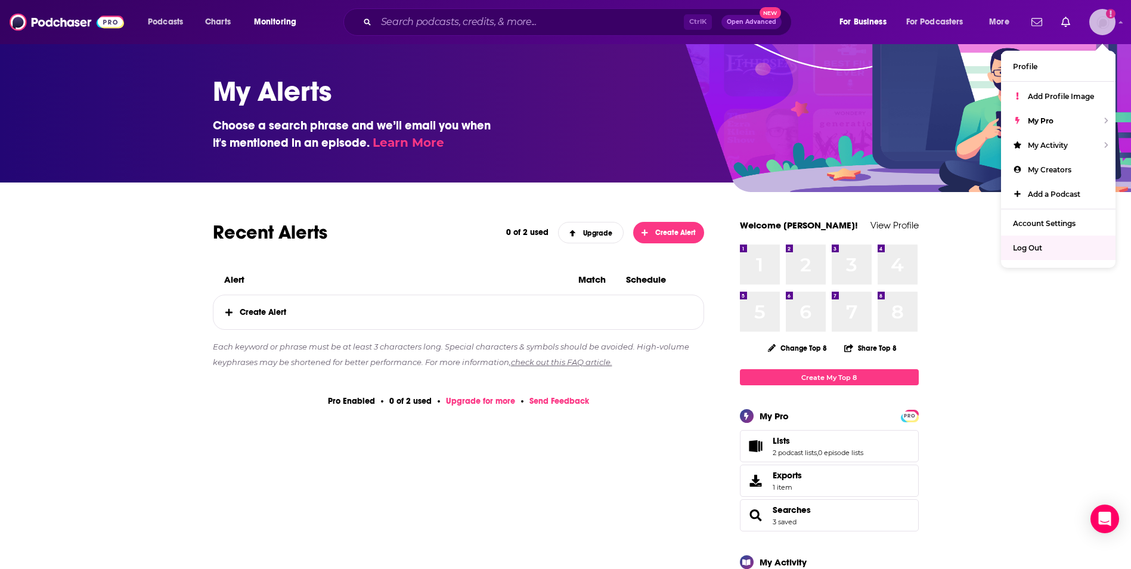
click at [1032, 247] on span "Log Out" at bounding box center [1027, 247] width 29 height 9
